Goal: Transaction & Acquisition: Download file/media

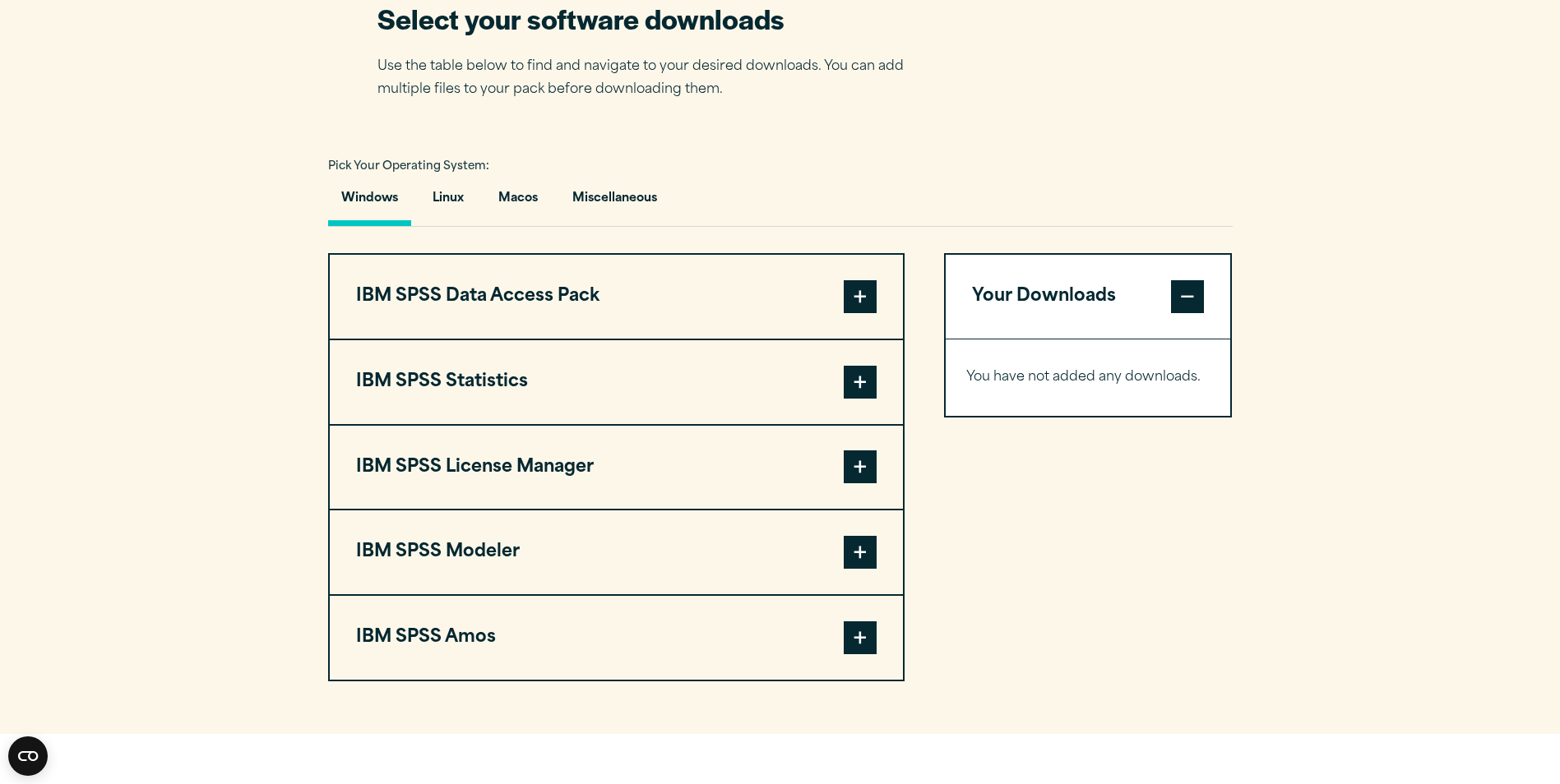
scroll to position [1093, 0]
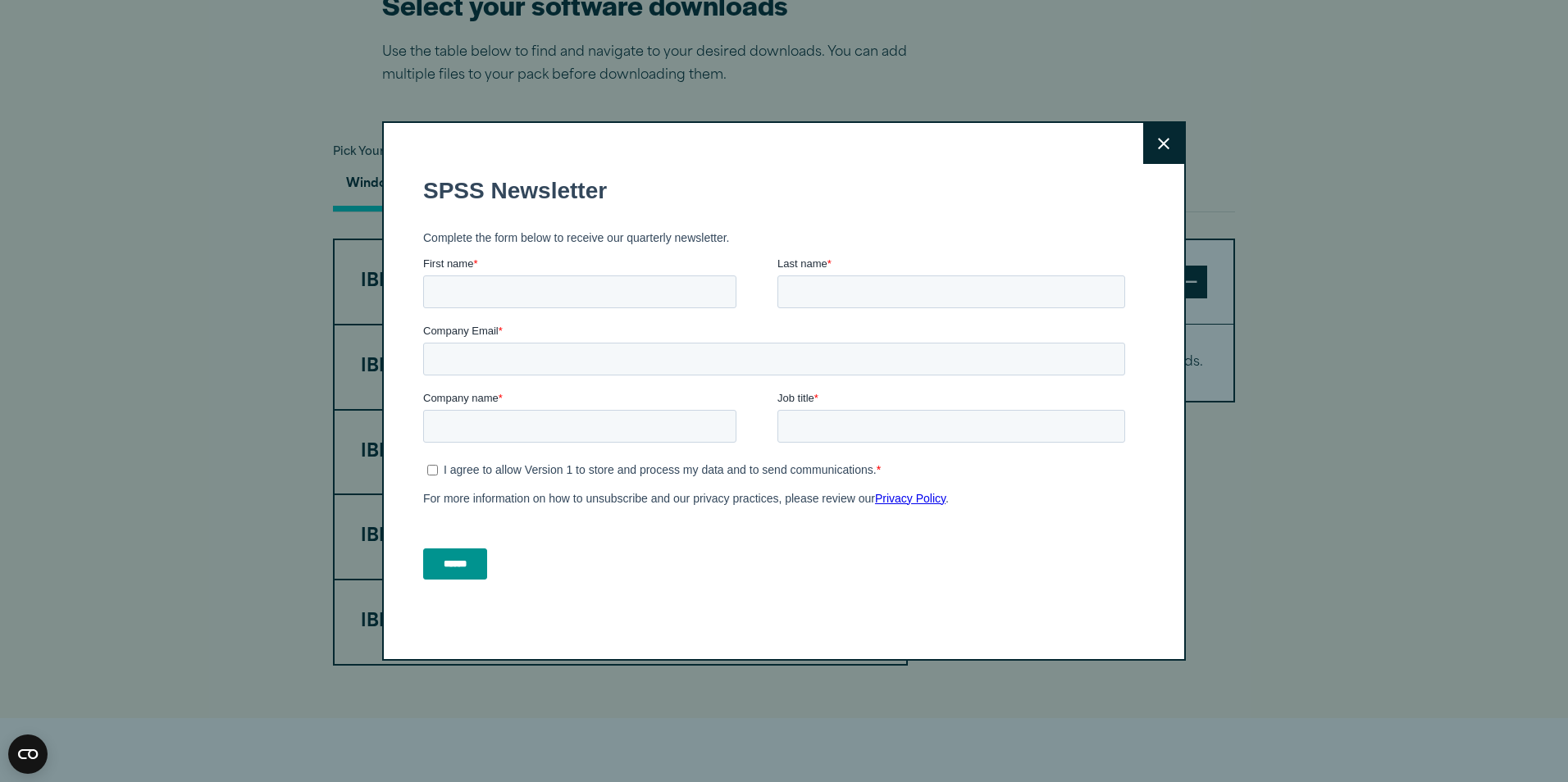
click at [1527, 450] on html "Consent Details [#IABV2SETTINGS#] About This website uses cookies We use cookie…" at bounding box center [784, 471] width 1568 height 3123
click at [1156, 158] on button "Close" at bounding box center [1164, 143] width 41 height 41
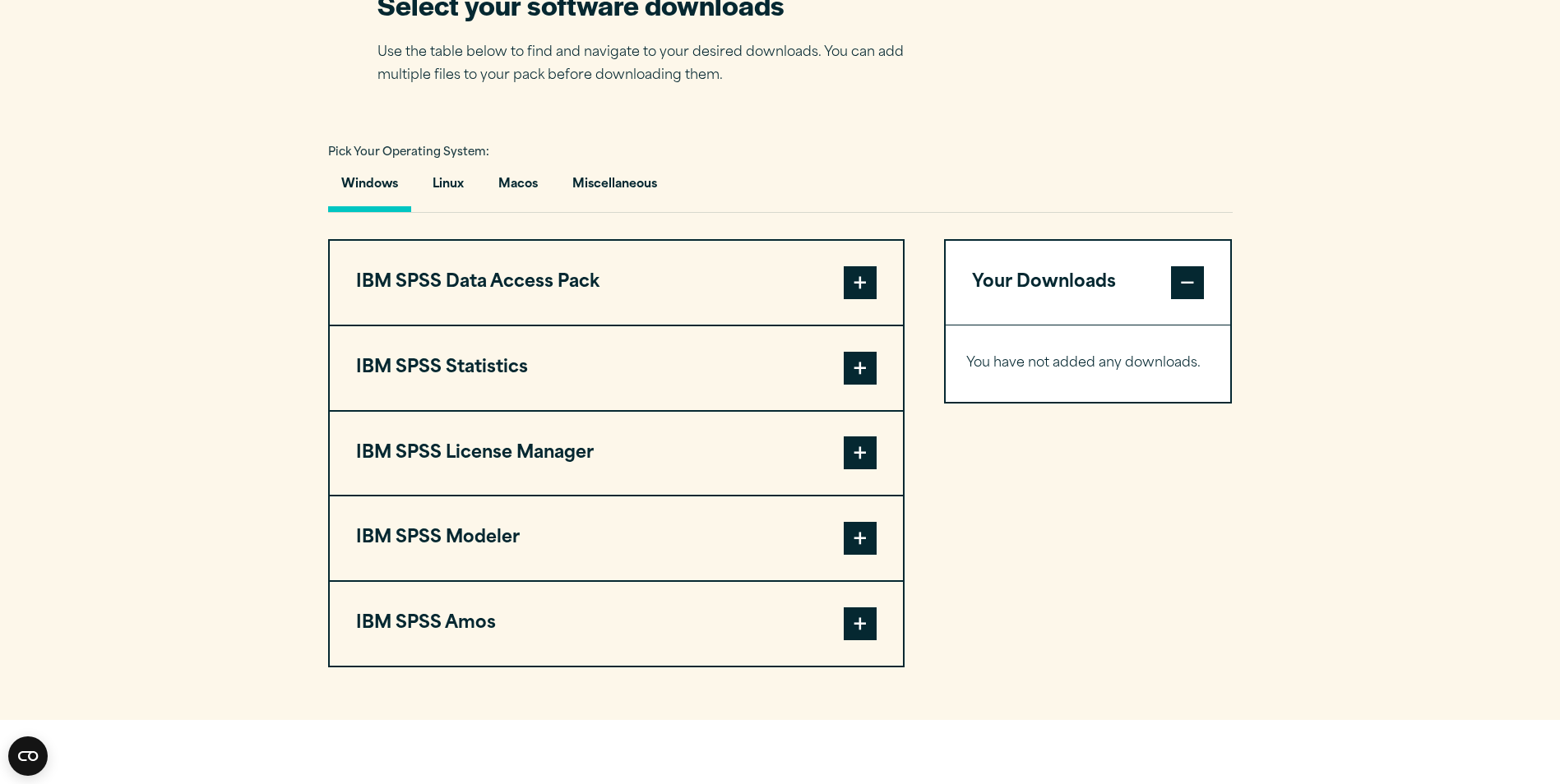
click at [861, 281] on span at bounding box center [860, 283] width 33 height 33
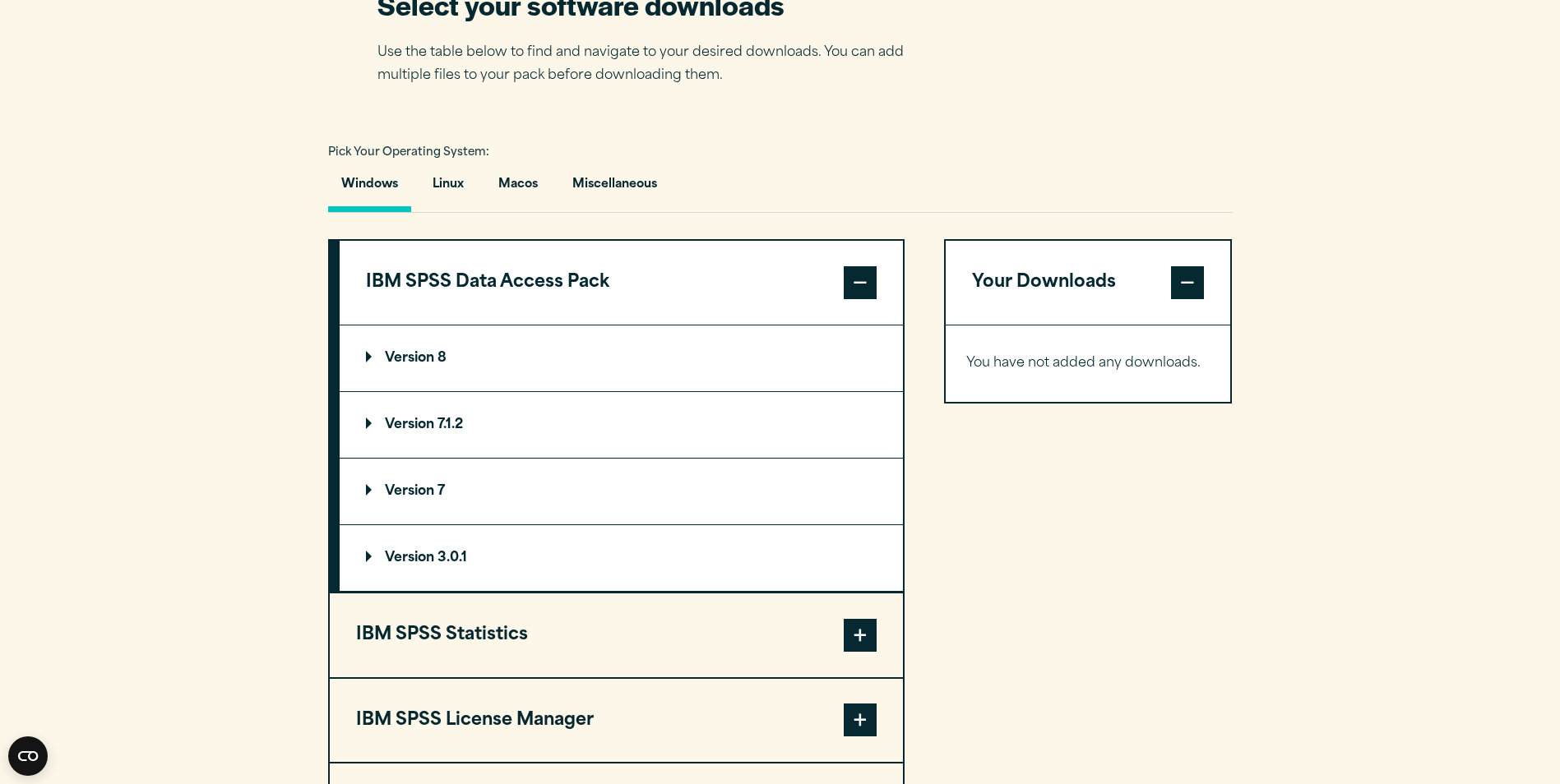
click at [852, 272] on span at bounding box center [860, 283] width 33 height 33
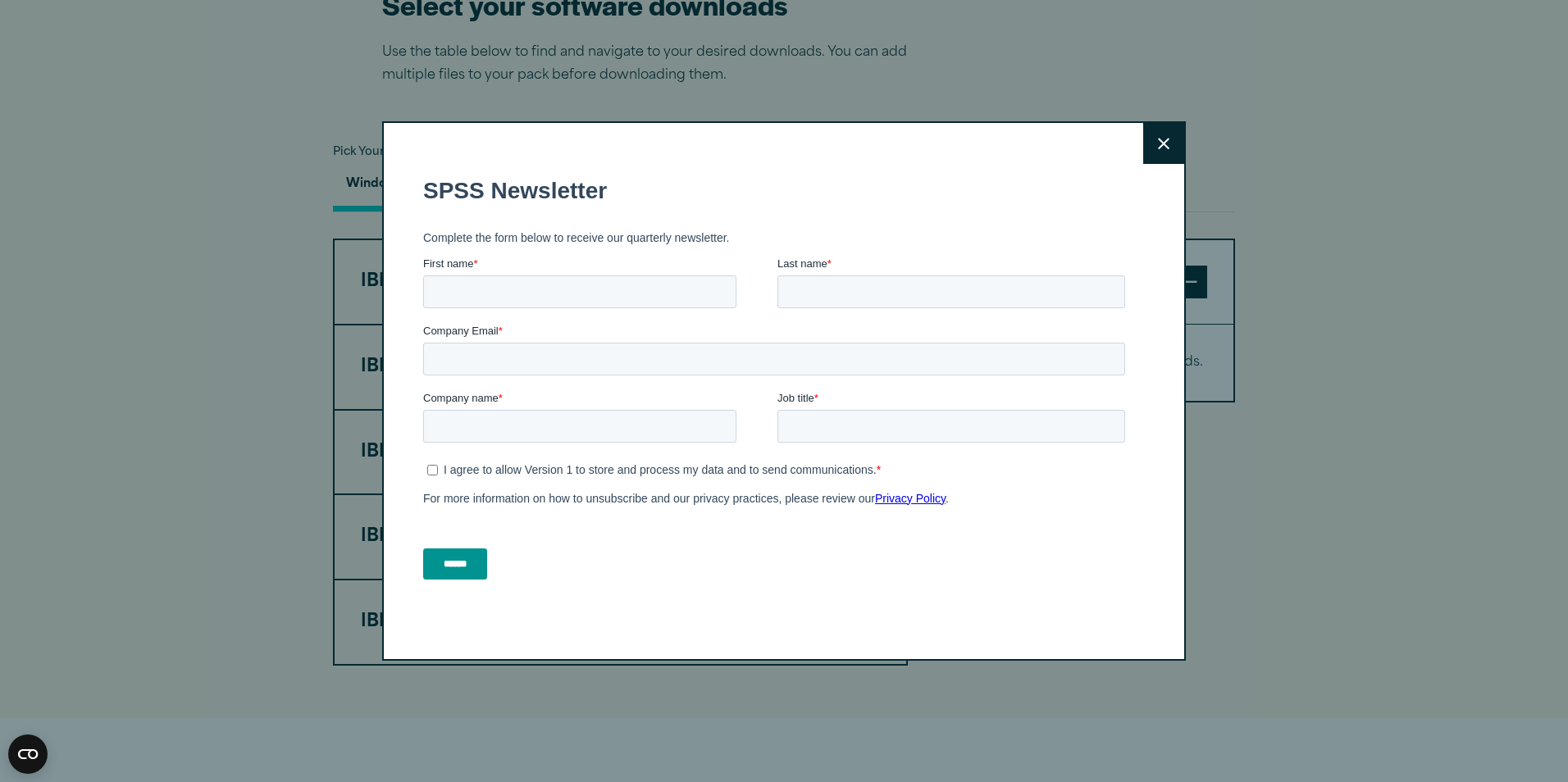
click at [1166, 141] on button "Close" at bounding box center [1164, 143] width 41 height 41
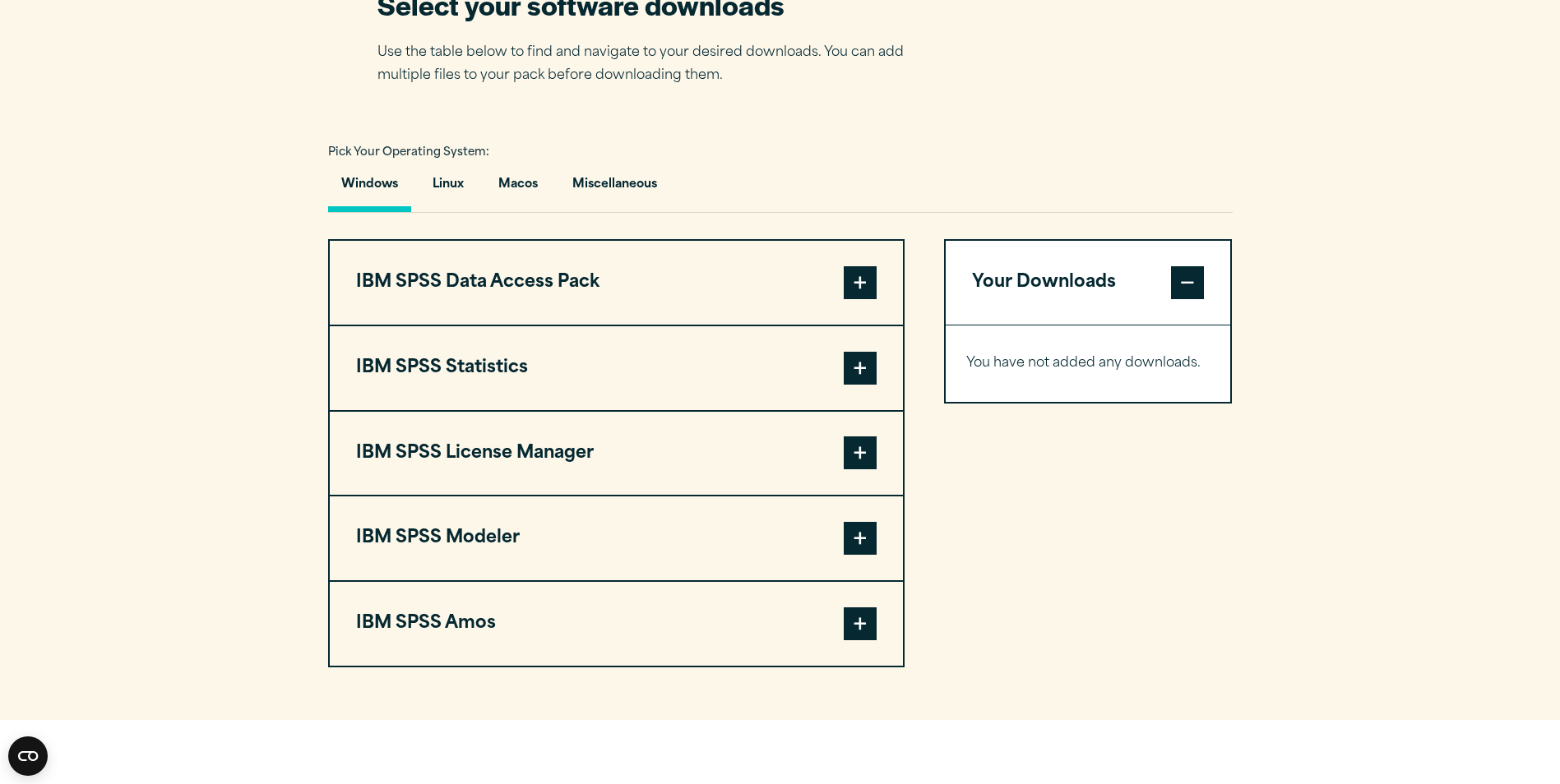
click at [356, 180] on button "Windows" at bounding box center [370, 188] width 83 height 47
click at [858, 283] on span at bounding box center [860, 283] width 33 height 33
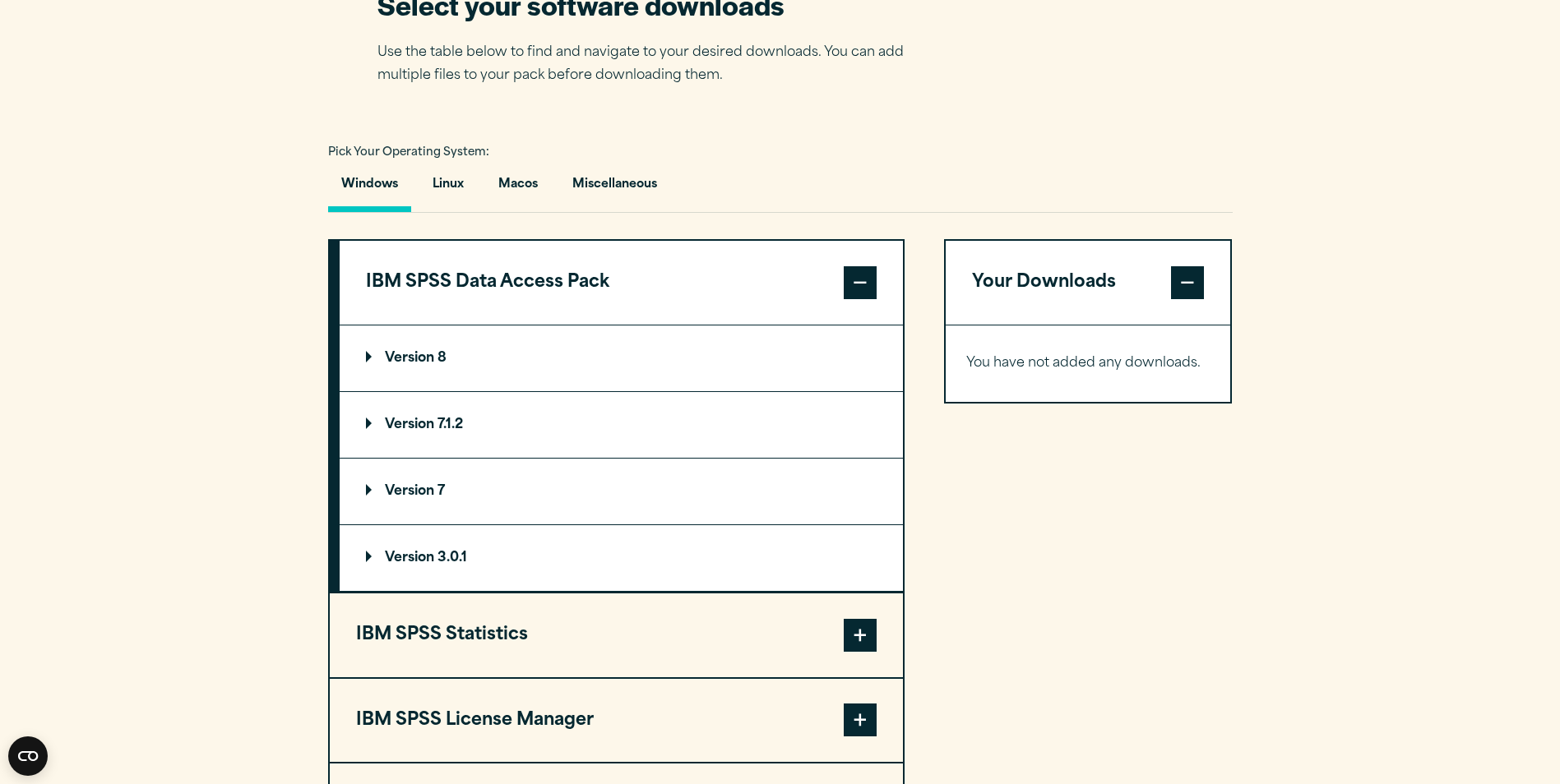
click at [441, 352] on p "Version 8" at bounding box center [406, 359] width 81 height 14
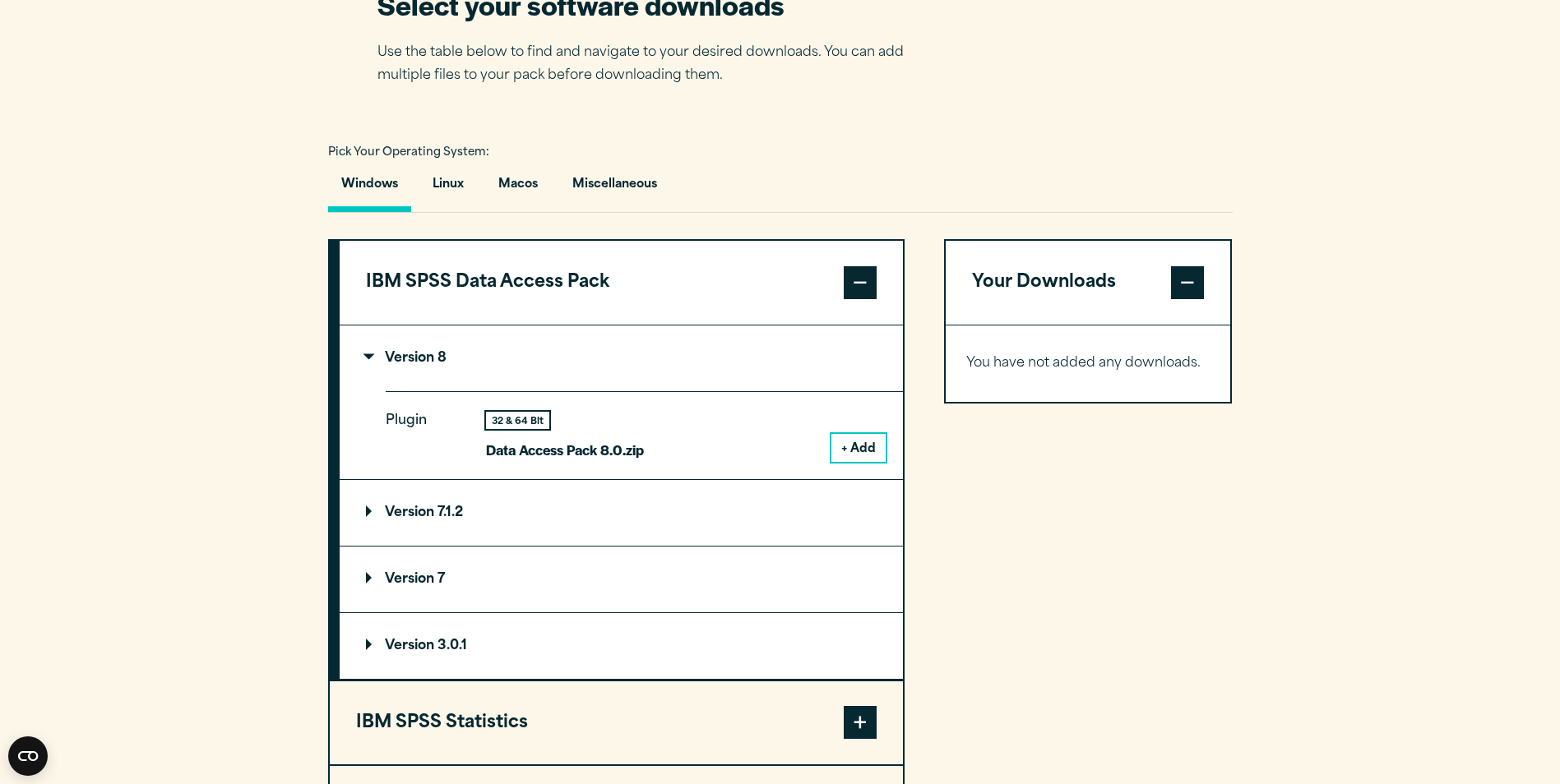
click at [862, 442] on button "+ Add" at bounding box center [859, 448] width 54 height 28
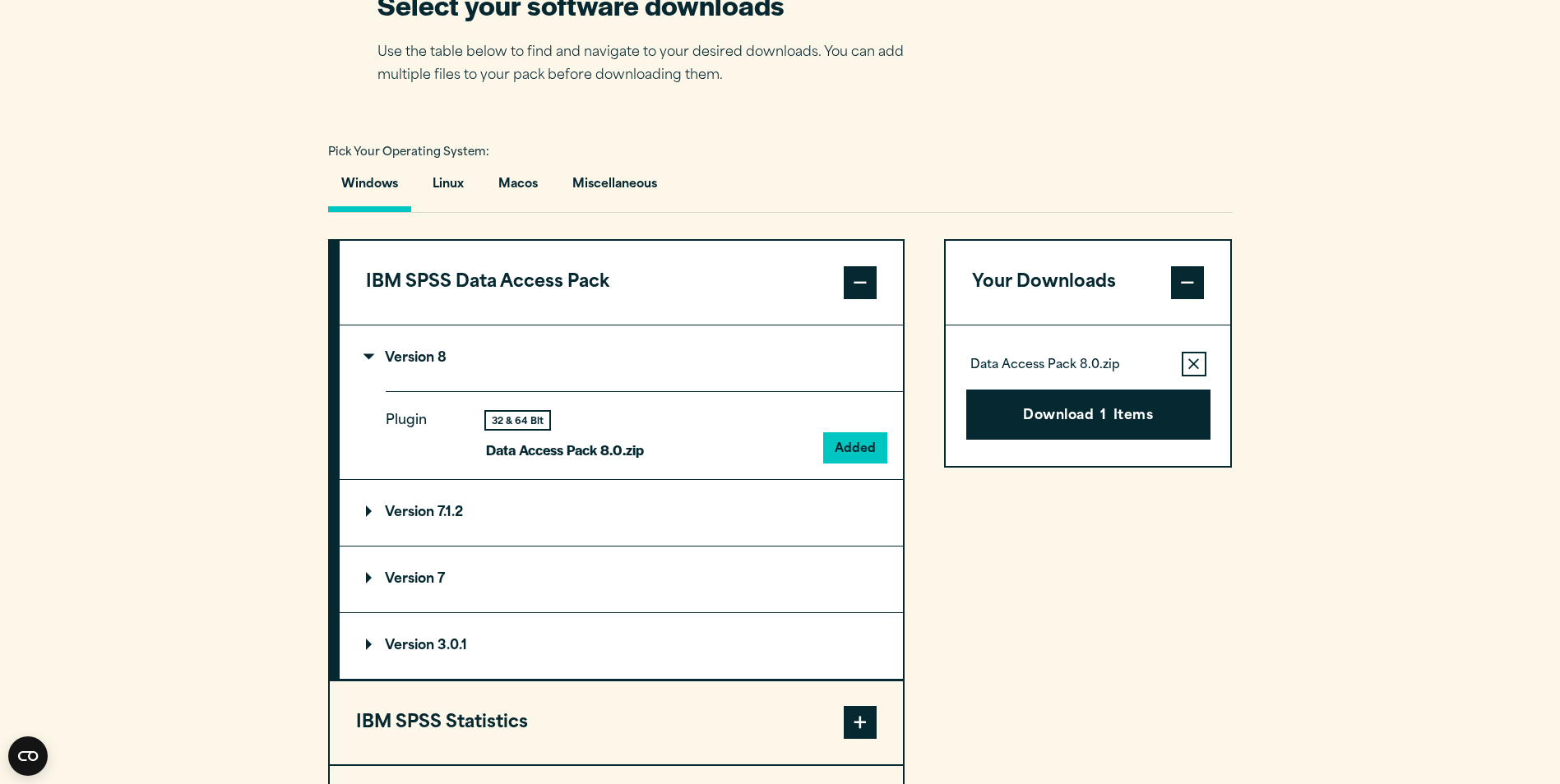
click at [867, 276] on span at bounding box center [860, 283] width 33 height 33
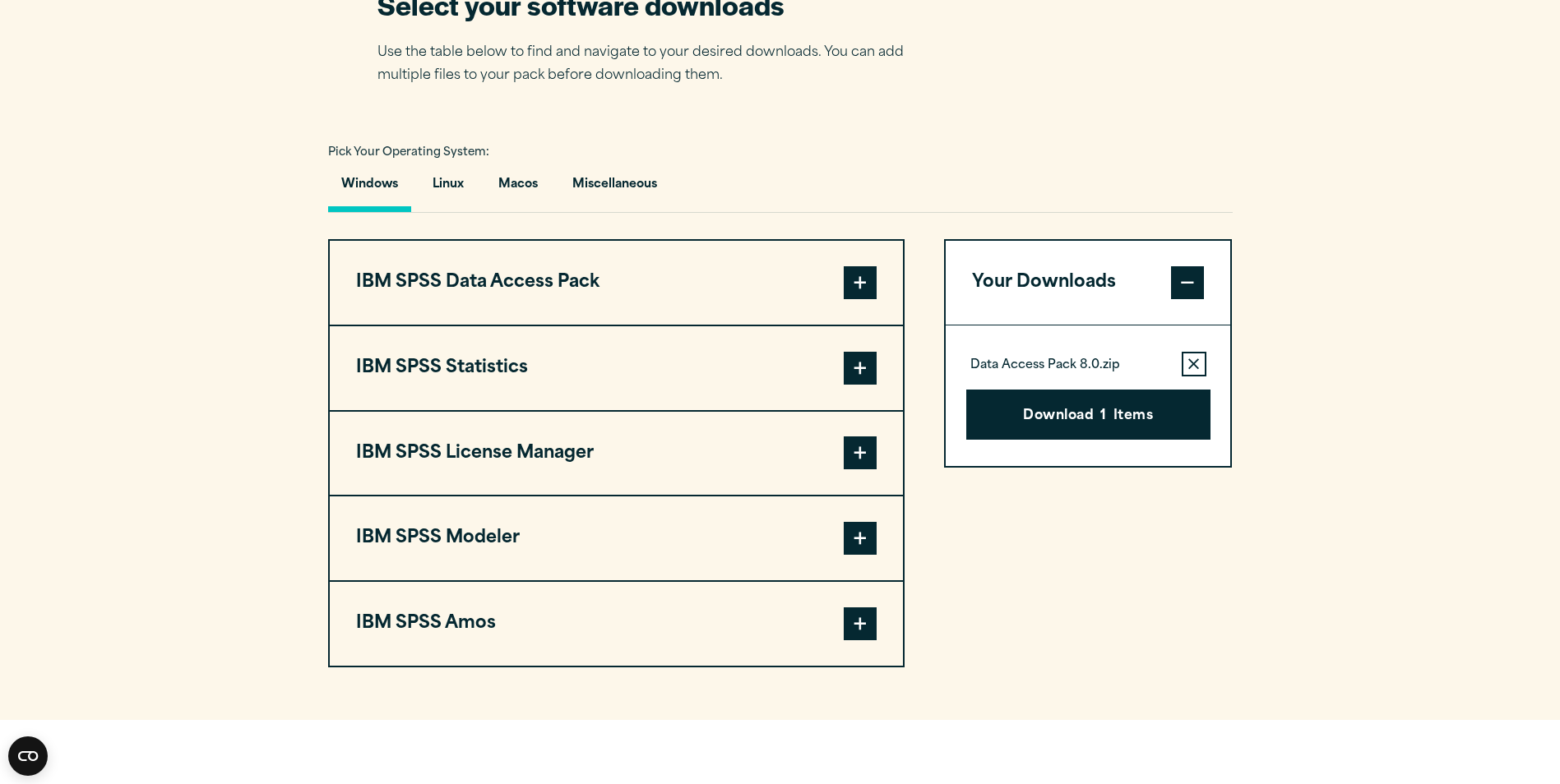
click at [867, 367] on span at bounding box center [860, 368] width 33 height 33
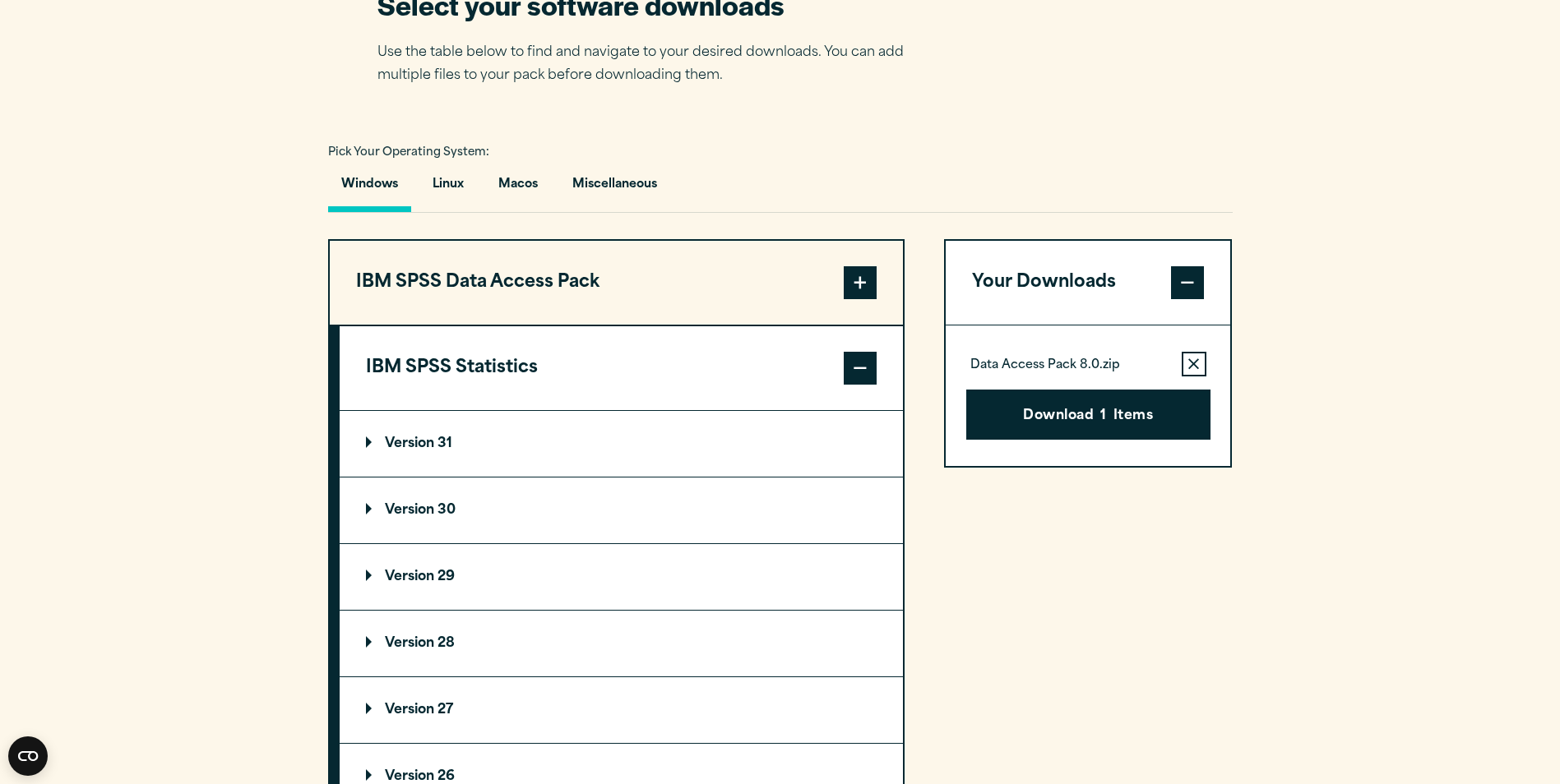
click at [835, 431] on summary "Version 31" at bounding box center [621, 445] width 564 height 66
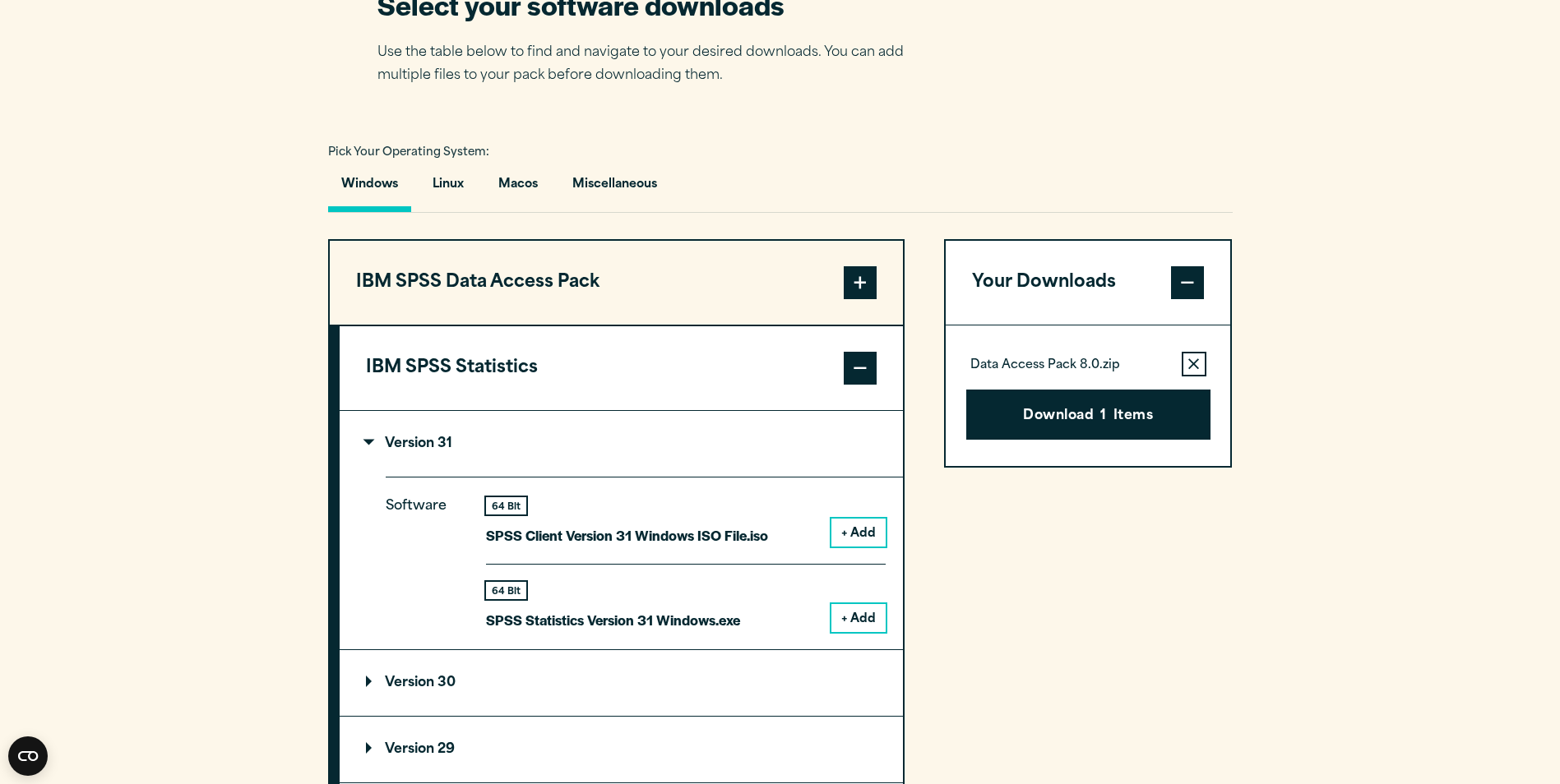
click at [867, 286] on span at bounding box center [860, 283] width 33 height 33
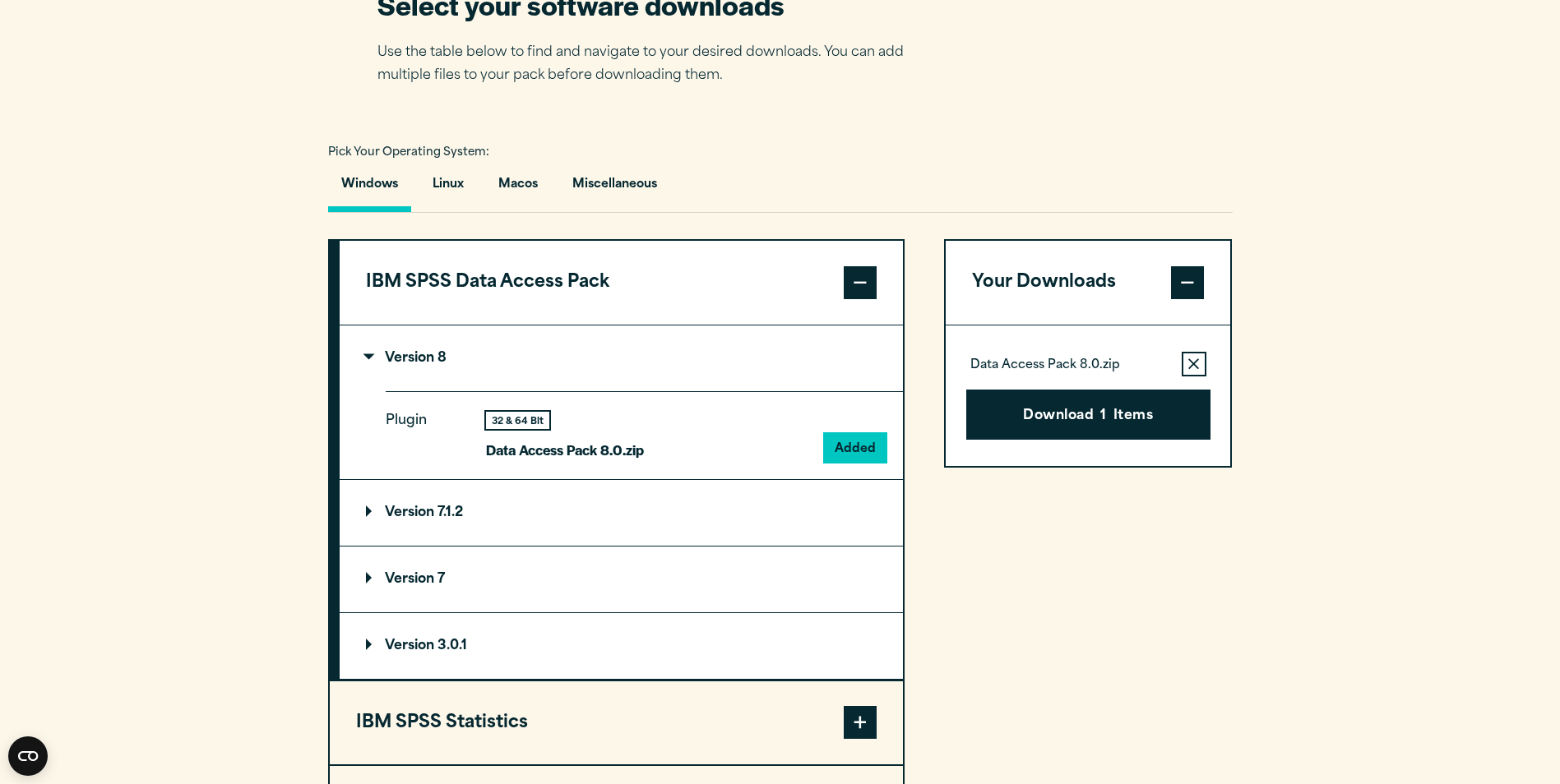
click at [867, 288] on span at bounding box center [860, 283] width 33 height 33
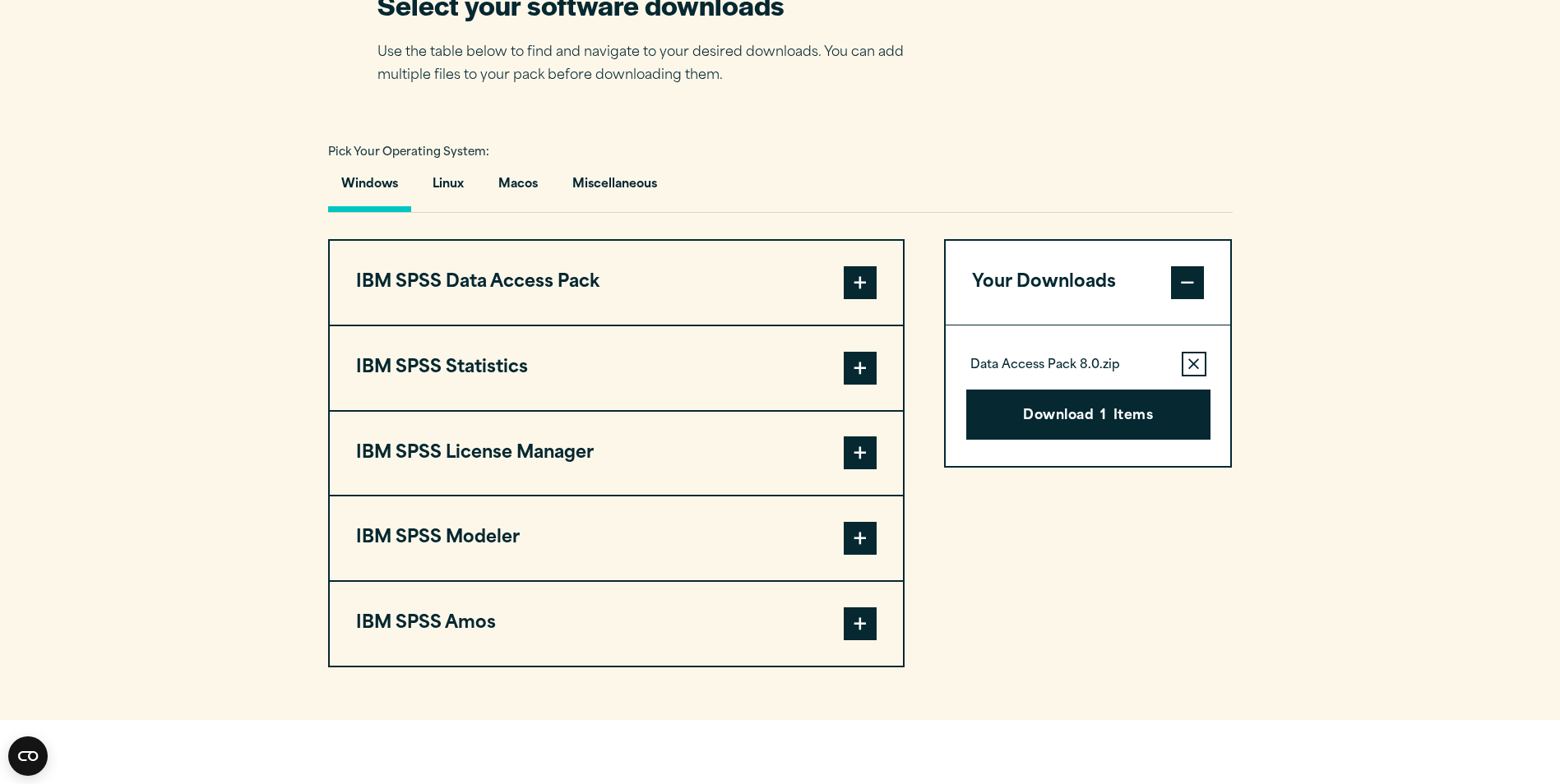
click at [1192, 367] on icon "button" at bounding box center [1193, 364] width 11 height 12
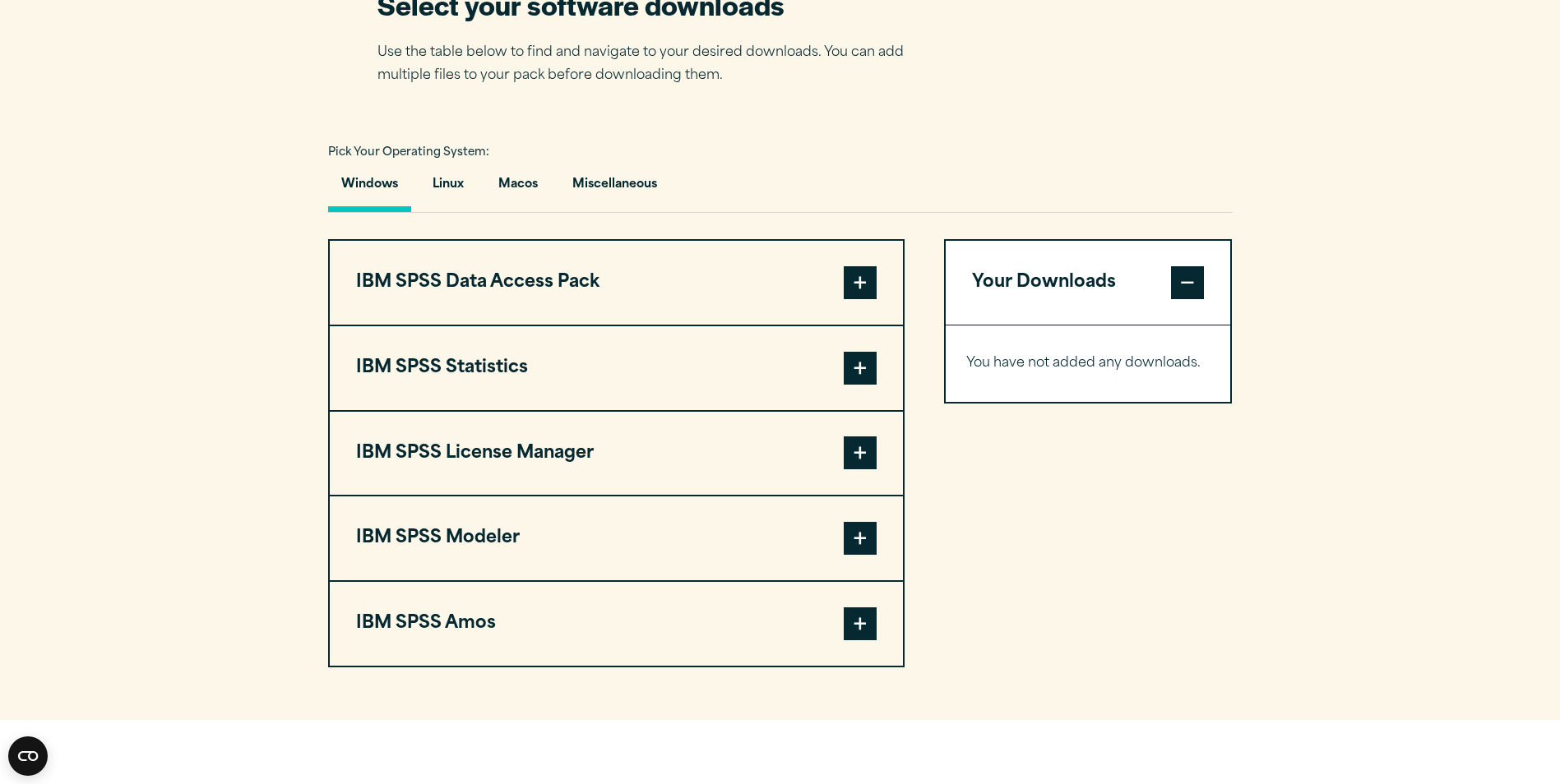
click at [856, 375] on span at bounding box center [860, 368] width 33 height 33
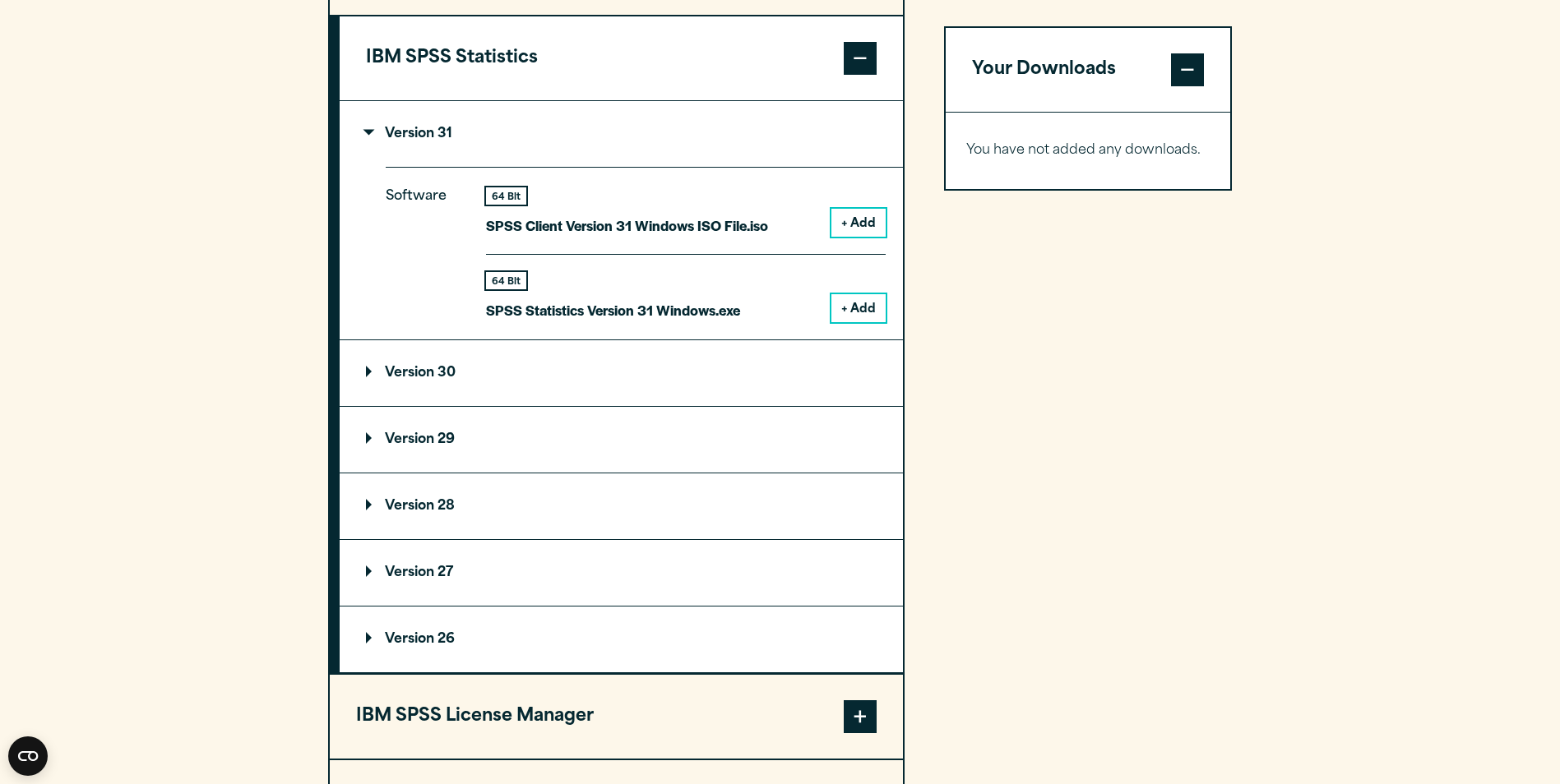
scroll to position [1439, 0]
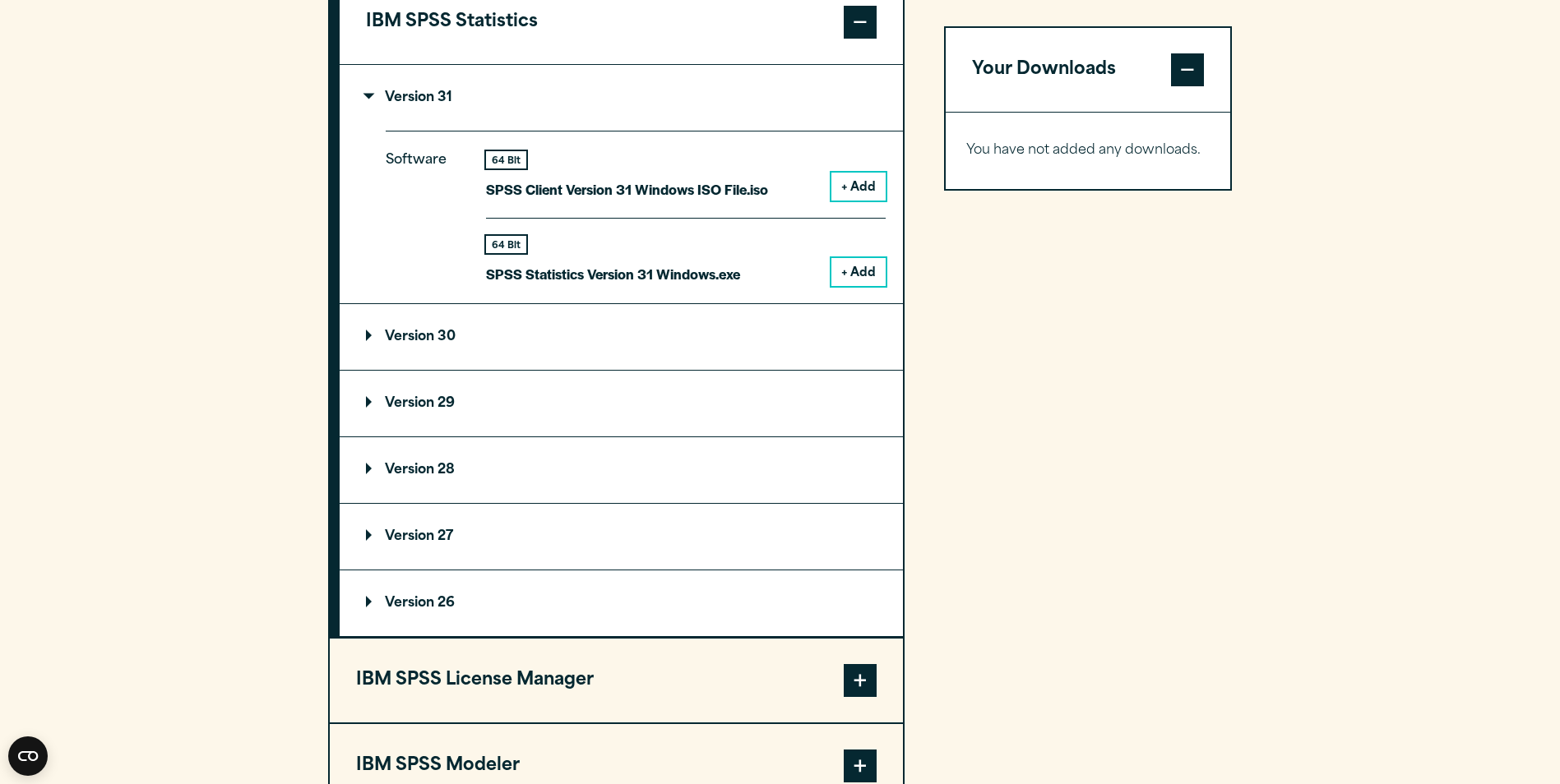
click at [870, 274] on button "+ Add" at bounding box center [859, 272] width 54 height 28
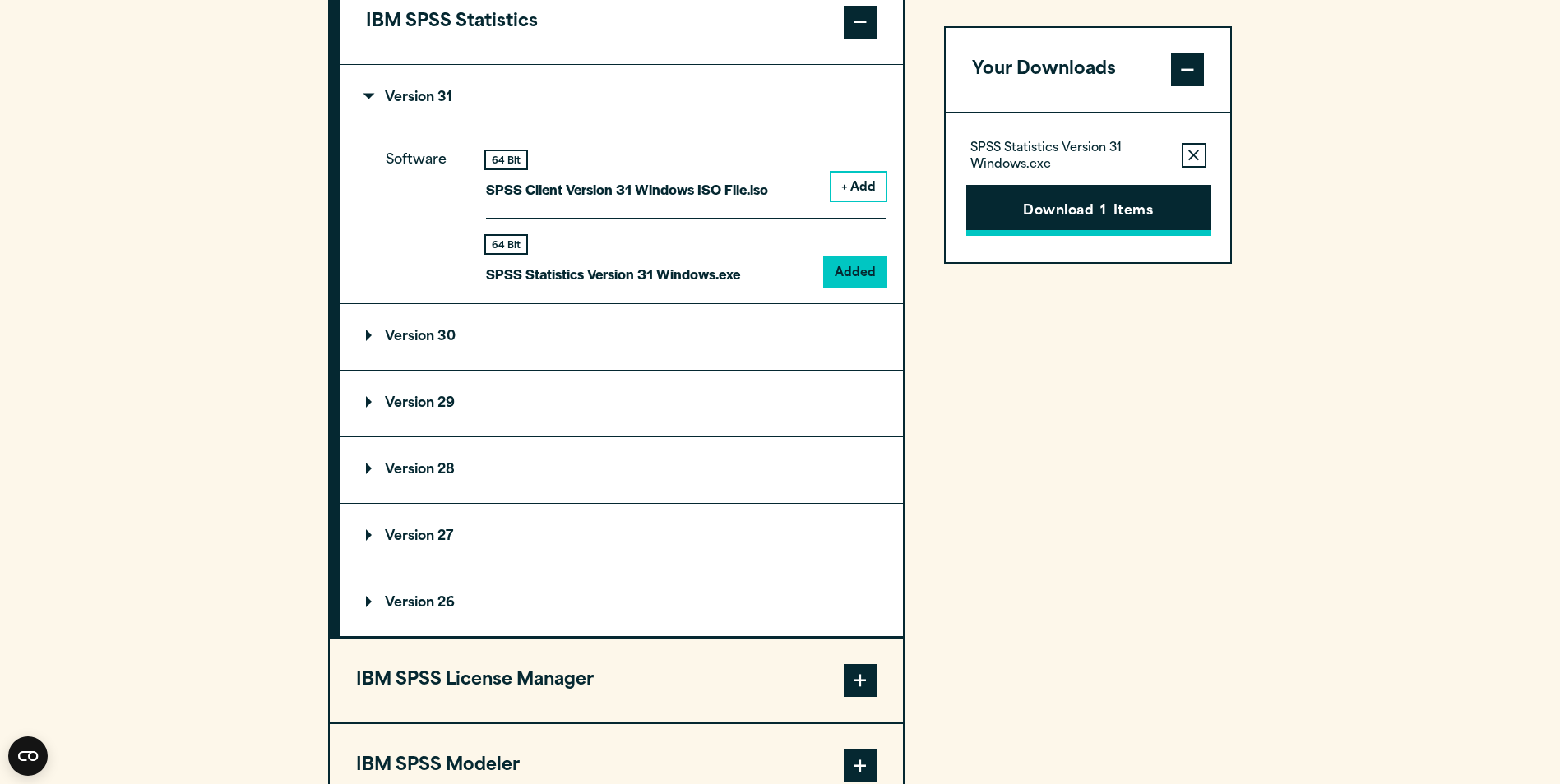
click at [1123, 211] on button "Download 1 Items" at bounding box center [1089, 210] width 244 height 51
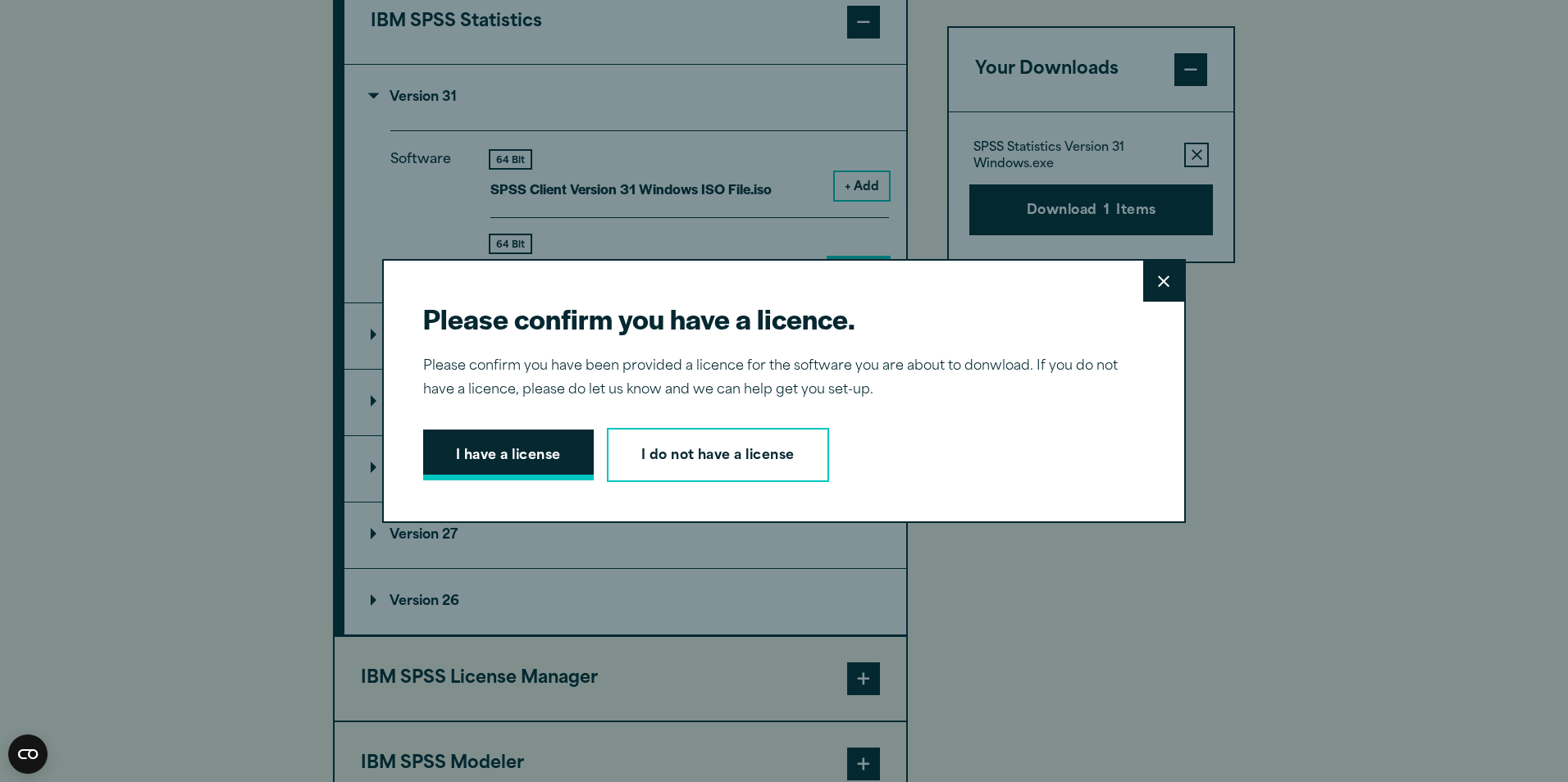
click at [516, 458] on button "I have a license" at bounding box center [509, 455] width 171 height 51
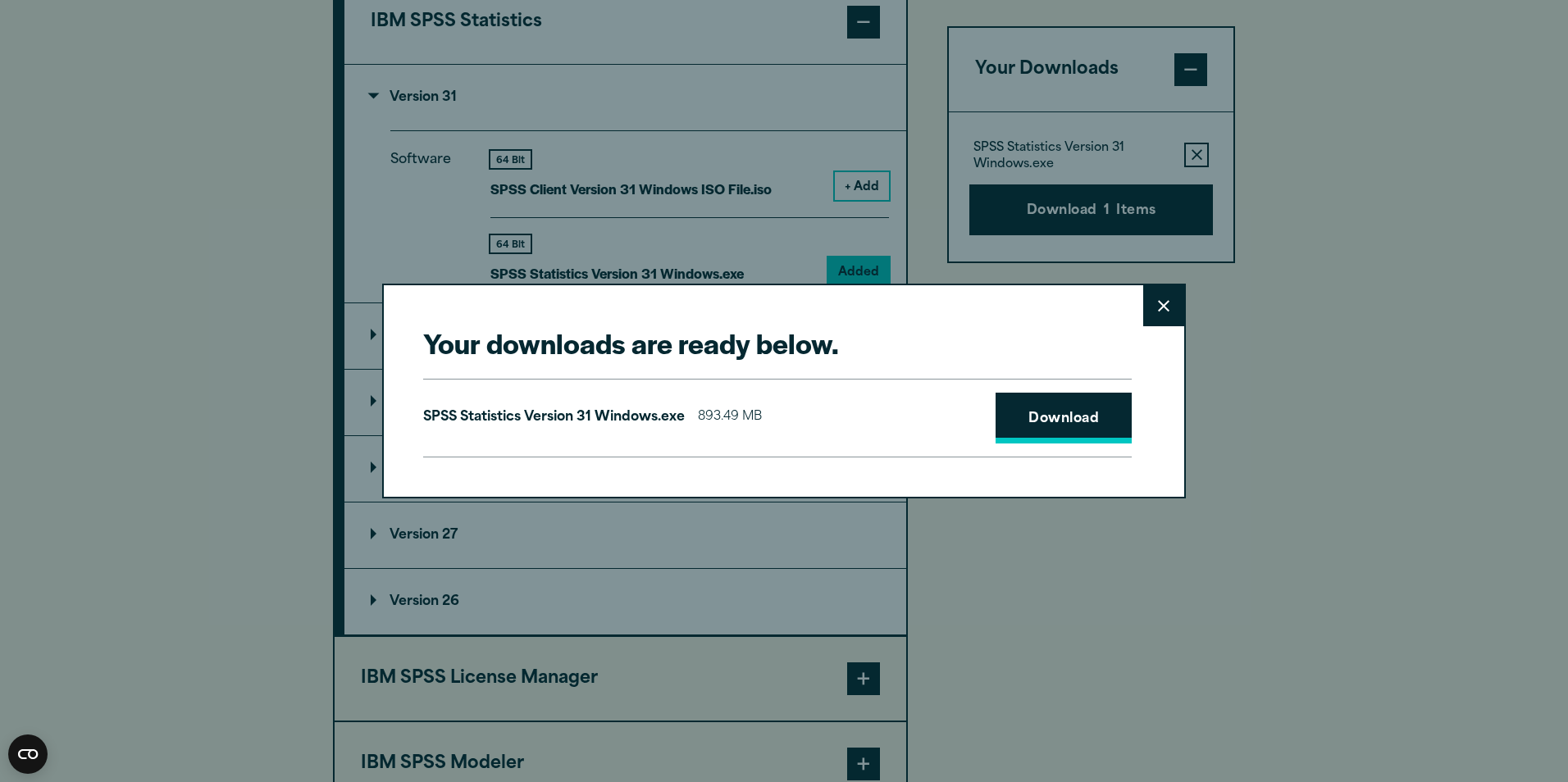
click at [1073, 420] on link "Download" at bounding box center [1063, 418] width 136 height 51
click at [1162, 303] on icon at bounding box center [1164, 306] width 12 height 12
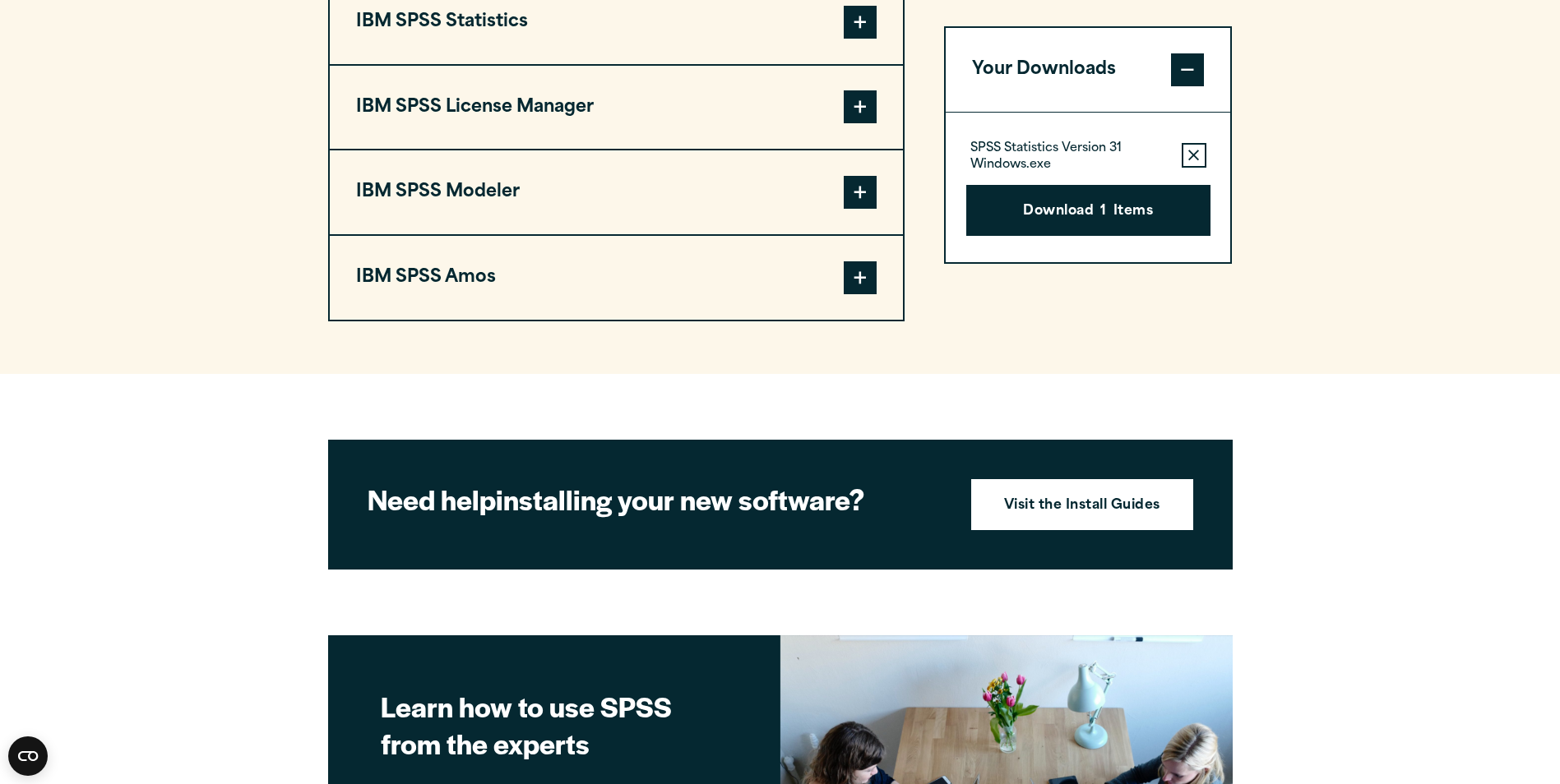
click at [1187, 158] on button "Remove this item from your software download list" at bounding box center [1193, 155] width 25 height 25
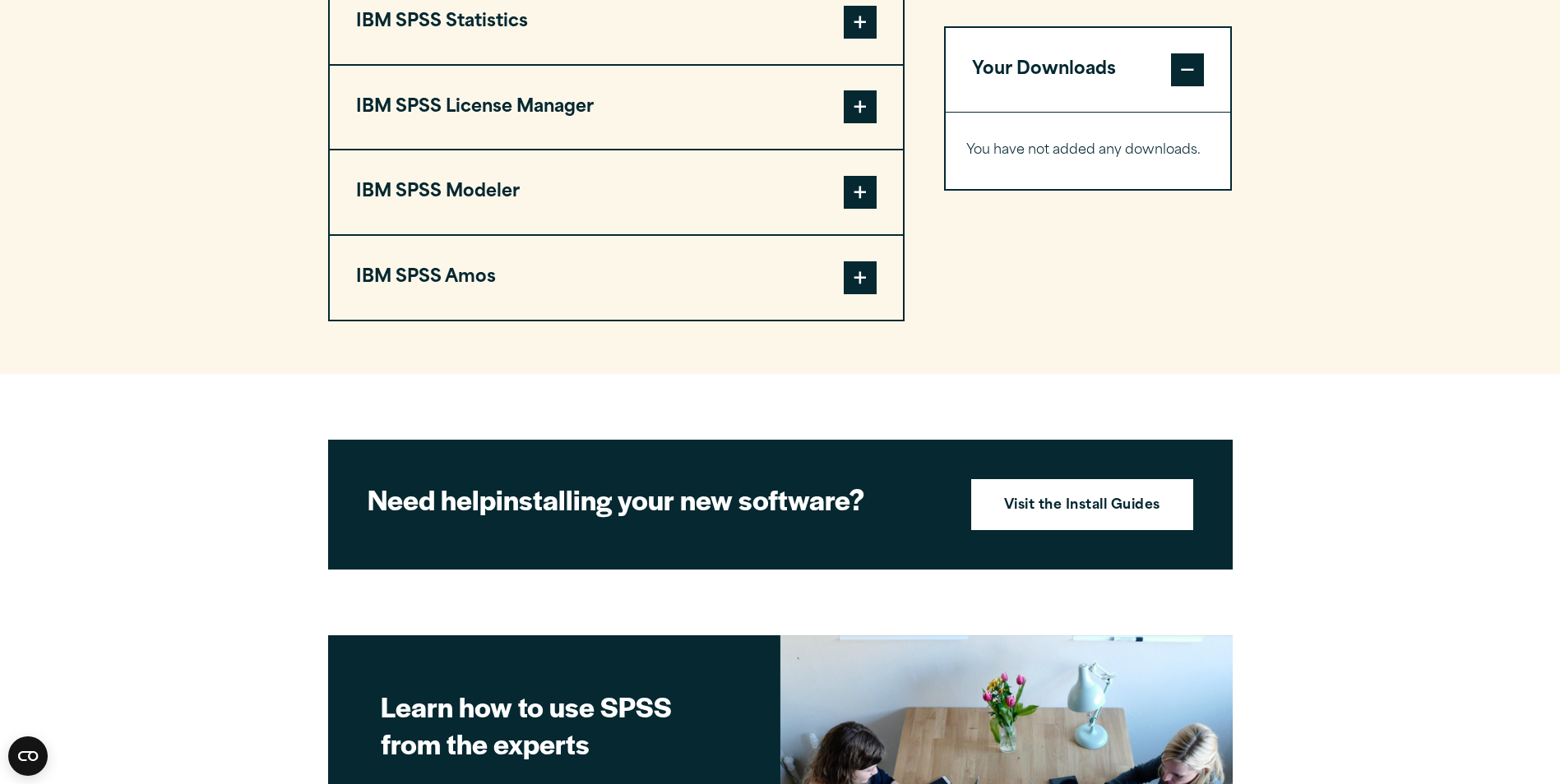
click at [868, 32] on span at bounding box center [860, 22] width 33 height 33
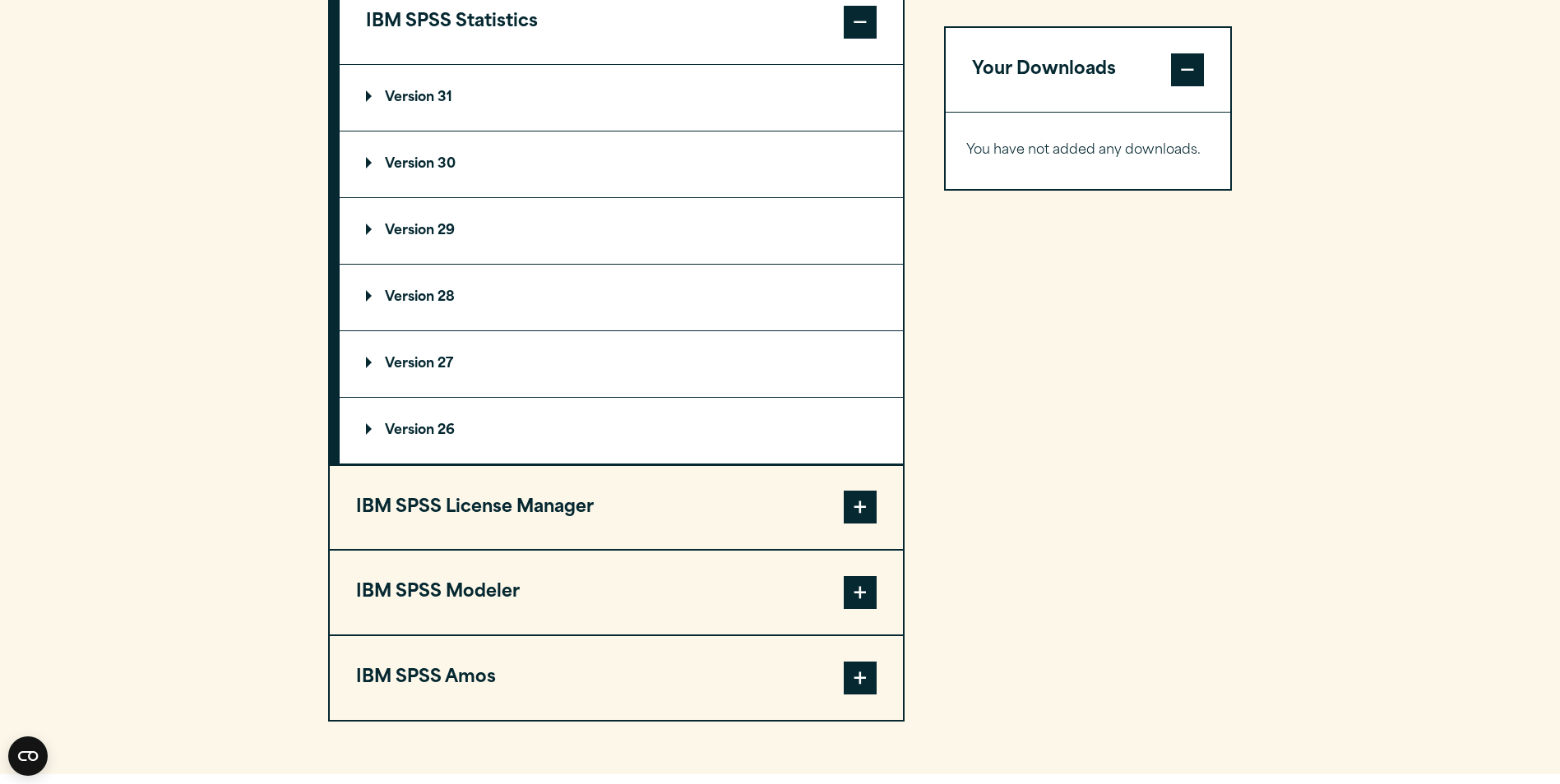
click at [772, 238] on summary "Version 29" at bounding box center [621, 232] width 564 height 66
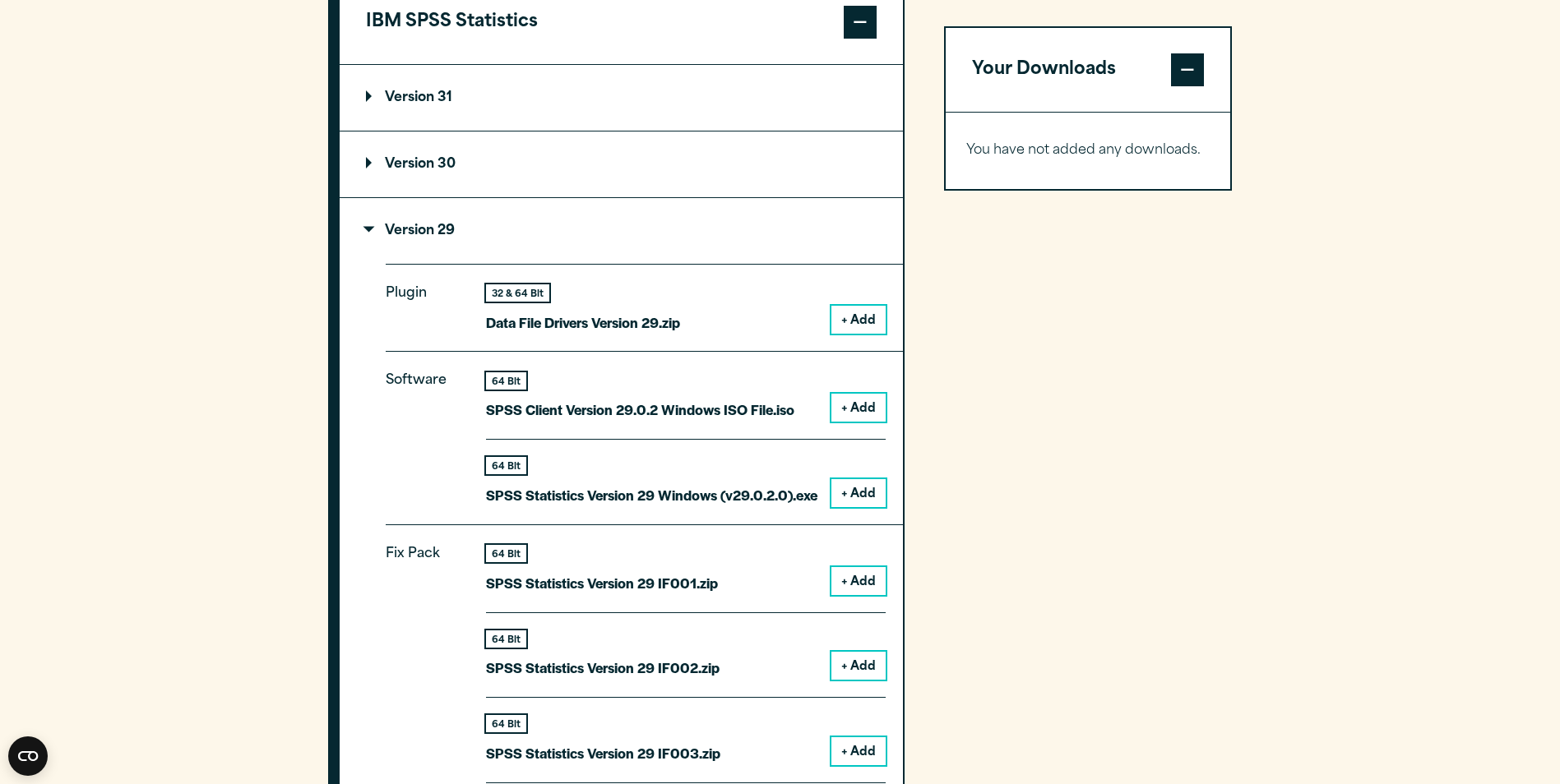
click at [864, 494] on button "+ Add" at bounding box center [859, 493] width 54 height 28
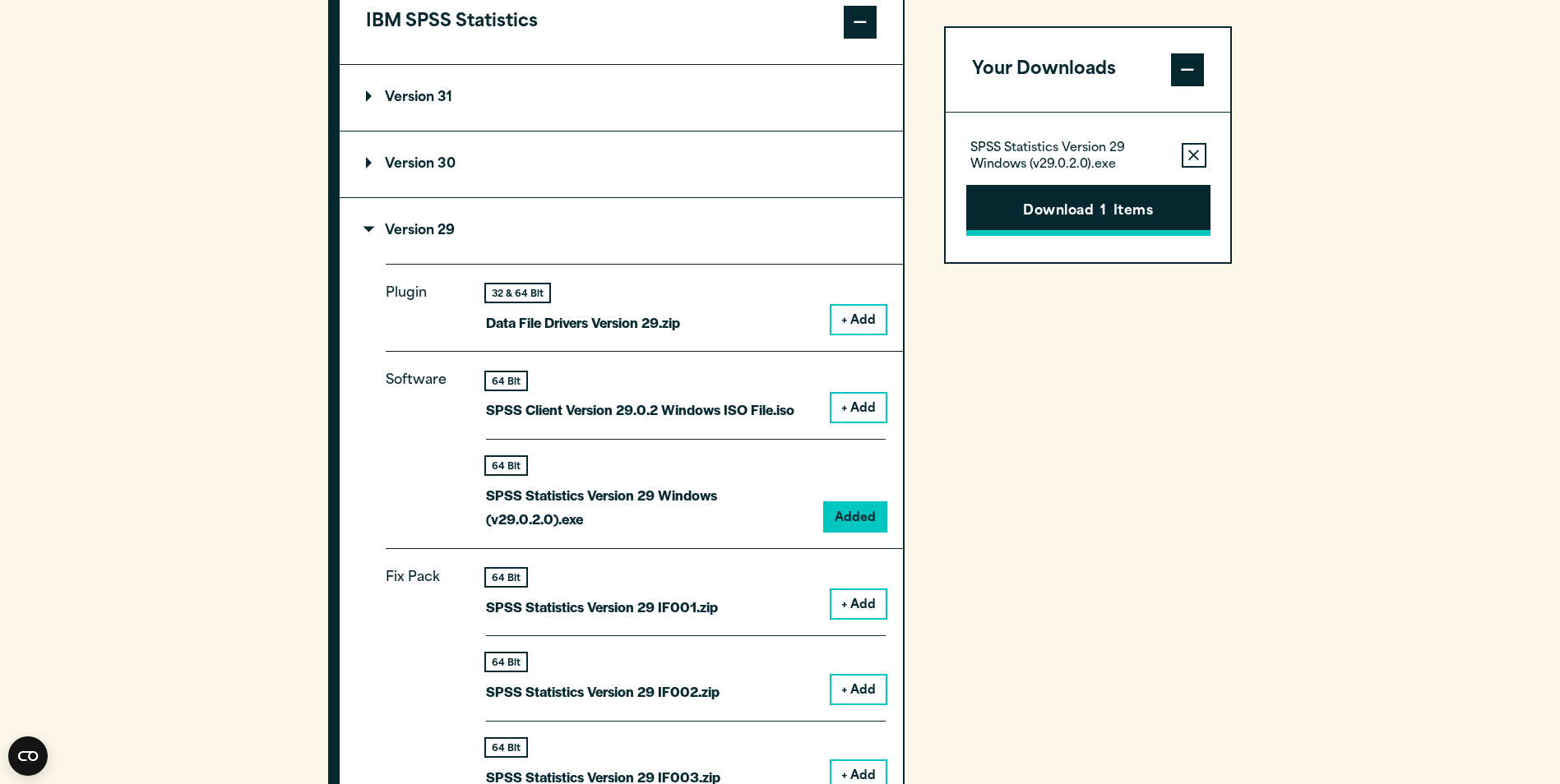
click at [1081, 204] on button "Download 1 Items" at bounding box center [1089, 210] width 244 height 51
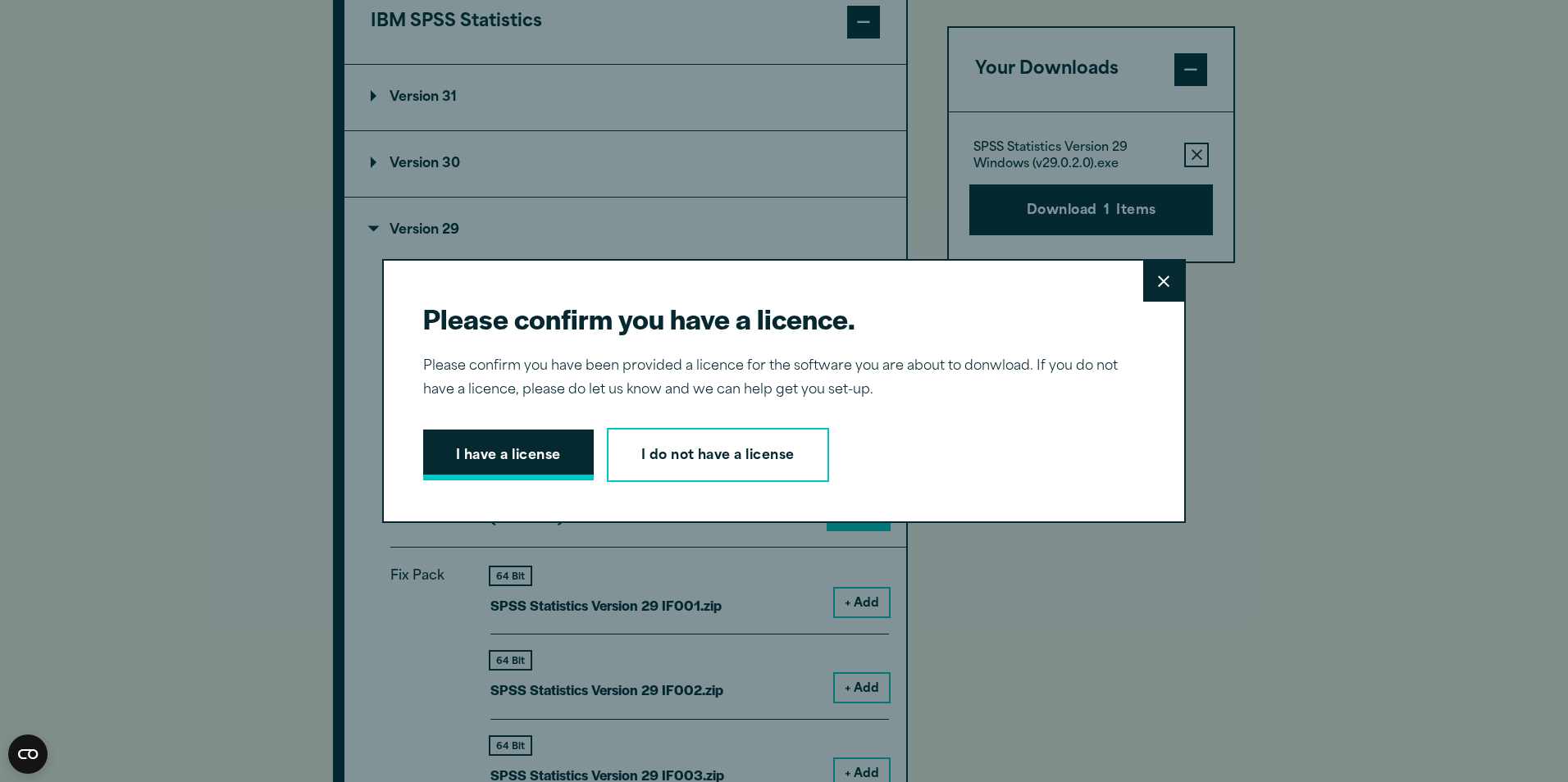
click at [544, 450] on button "I have a license" at bounding box center [509, 455] width 171 height 51
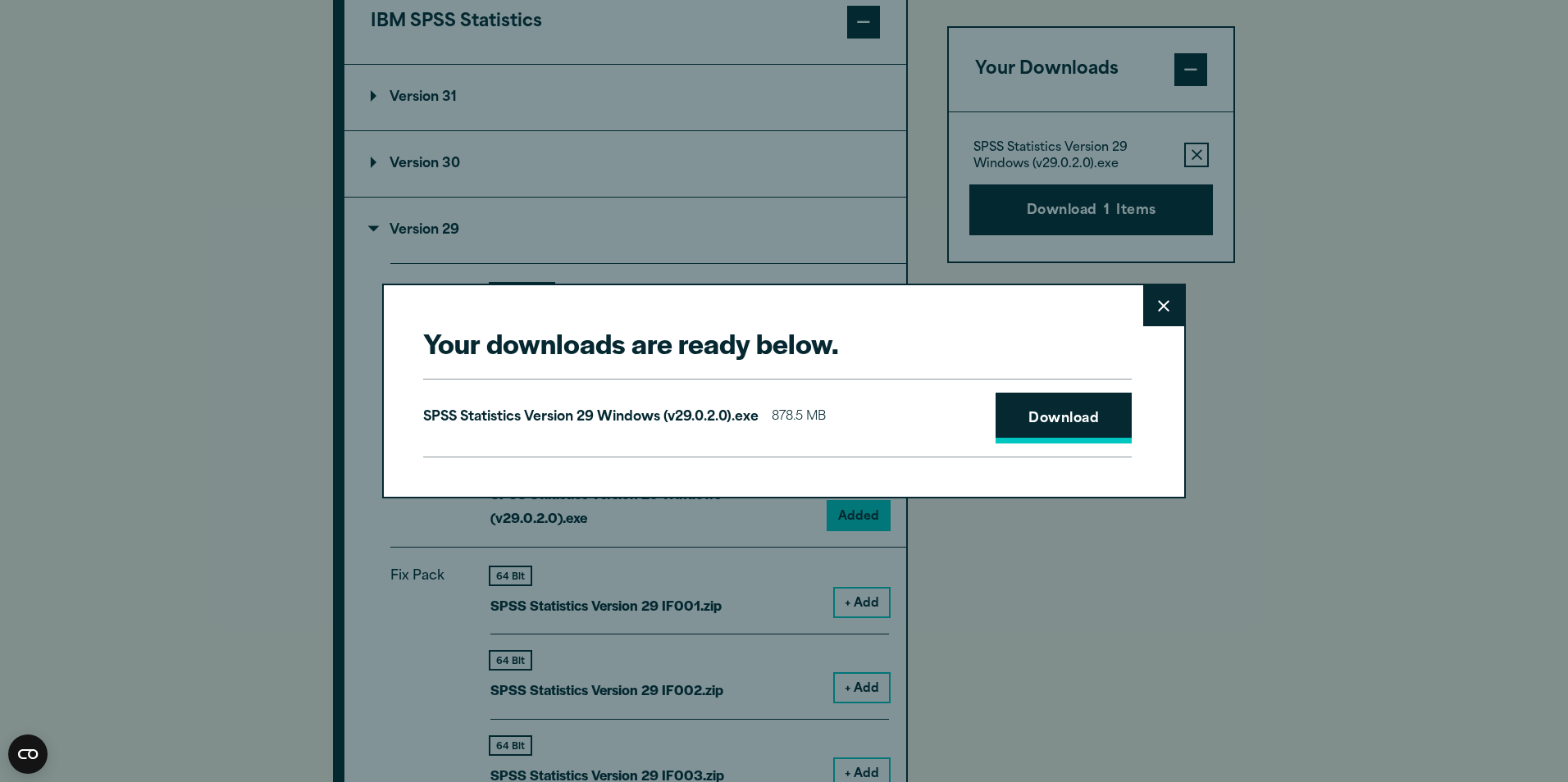
click at [1050, 423] on link "Download" at bounding box center [1063, 418] width 136 height 51
click at [1165, 297] on button "Close" at bounding box center [1164, 306] width 41 height 41
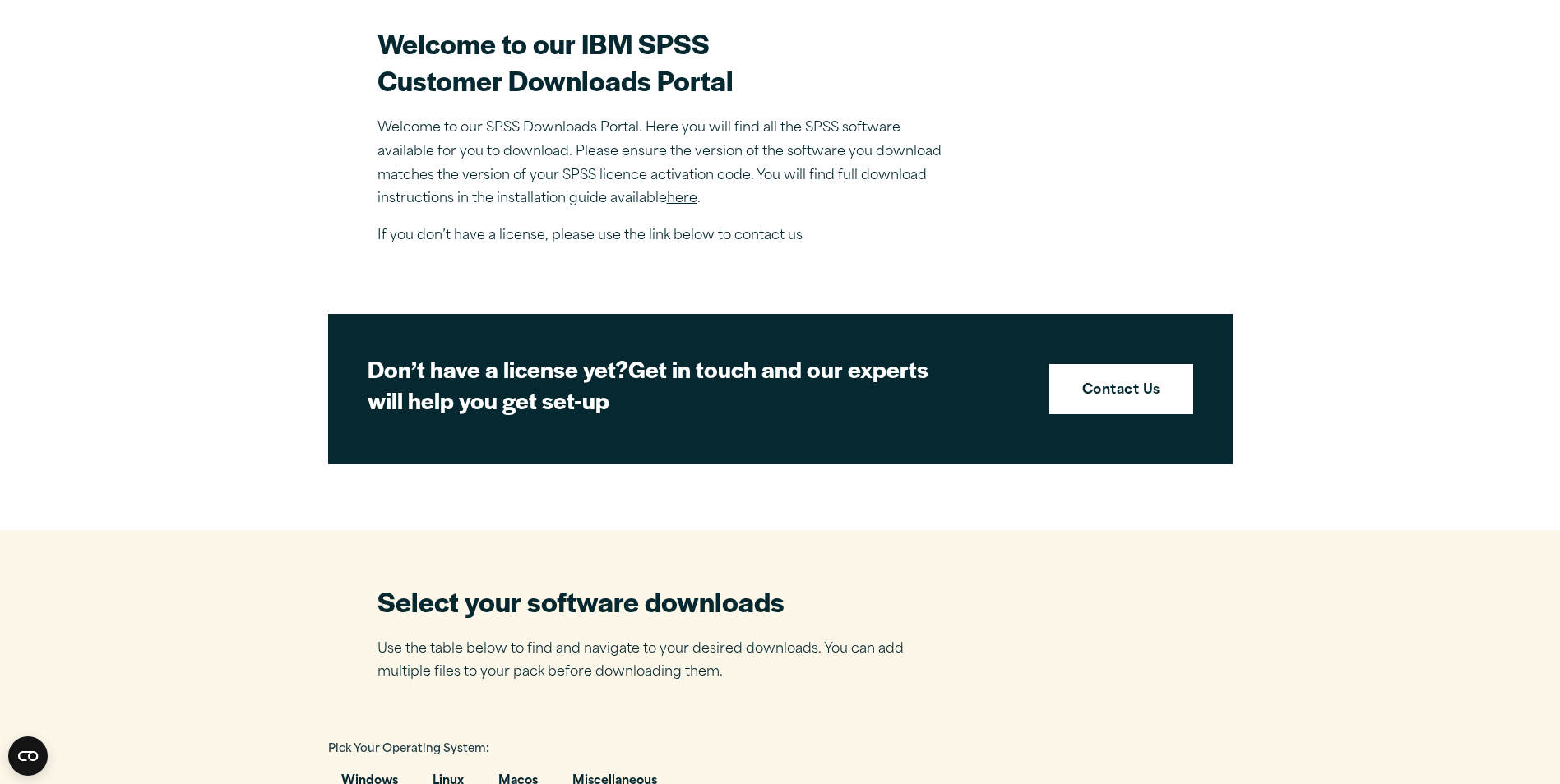
scroll to position [335, 0]
